Goal: Transaction & Acquisition: Book appointment/travel/reservation

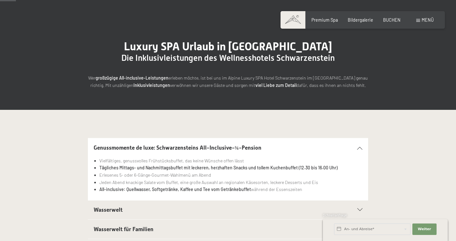
click at [196, 26] on div "Luxury SPA Urlaub in Südtirol Die Inklusivleistungen des Wellnesshotels Schwarz…" at bounding box center [228, 64] width 456 height 91
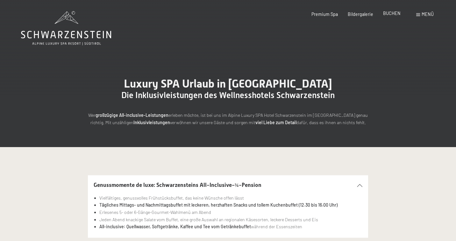
click at [393, 13] on span "BUCHEN" at bounding box center [392, 13] width 18 height 5
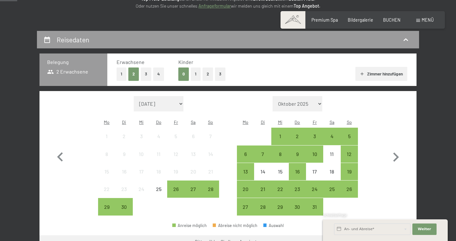
scroll to position [110, 0]
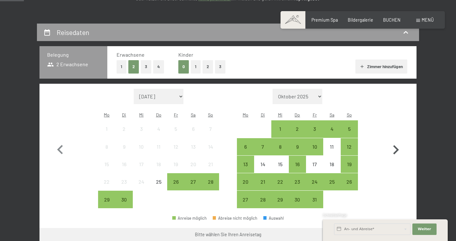
click at [398, 145] on icon "button" at bounding box center [396, 149] width 6 height 9
select select "[DATE]"
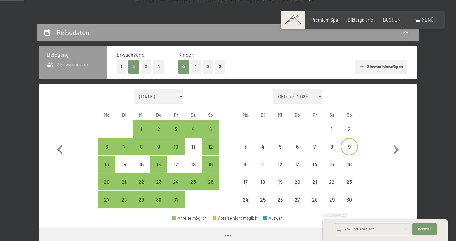
select select "[DATE]"
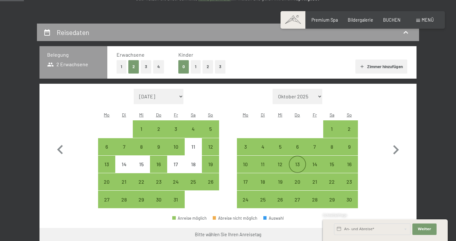
click at [300, 162] on div "13" at bounding box center [298, 170] width 16 height 16
select select "[DATE]"
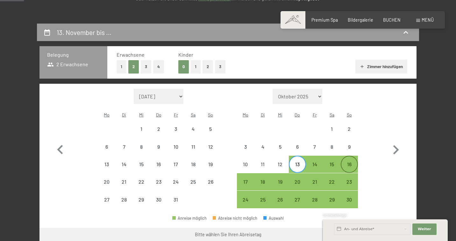
click at [348, 162] on div "16" at bounding box center [349, 170] width 16 height 16
select select "[DATE]"
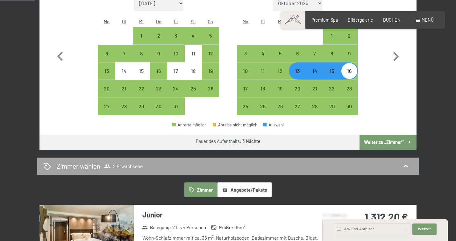
scroll to position [204, 0]
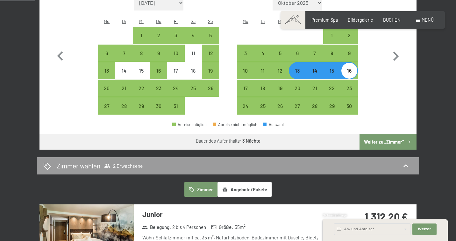
click at [380, 134] on button "Weiter zu „Zimmer“" at bounding box center [388, 141] width 57 height 15
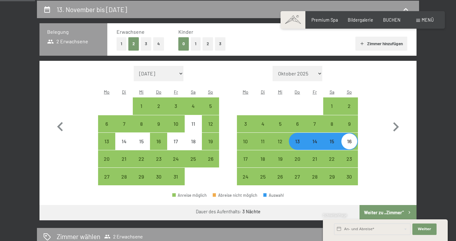
select select "[DATE]"
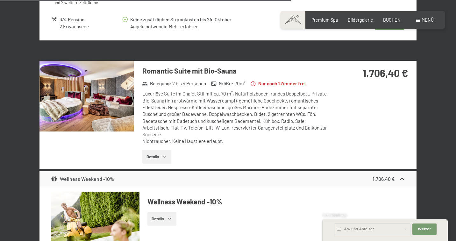
scroll to position [1585, 0]
